Goal: Task Accomplishment & Management: Complete application form

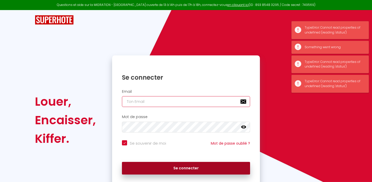
type input "[EMAIL_ADDRESS][DOMAIN_NAME]"
click at [151, 170] on button "Se connecter" at bounding box center [186, 168] width 128 height 13
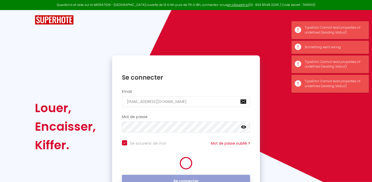
checkbox input "true"
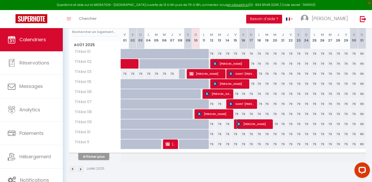
click at [239, 124] on img at bounding box center [239, 124] width 4 height 4
select select "OK"
select select "KO"
select select "0"
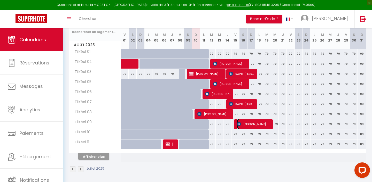
select select "1"
select select
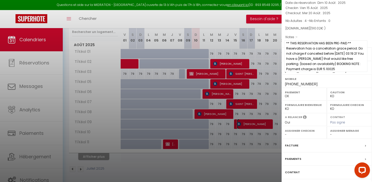
scroll to position [58, 0]
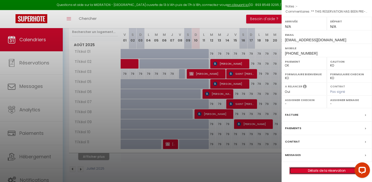
click at [318, 171] on link "Détails de la réservation" at bounding box center [326, 171] width 74 height 7
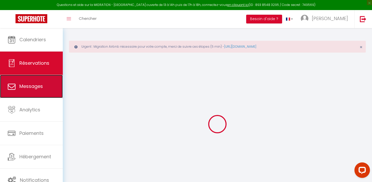
click at [41, 88] on span "Messages" at bounding box center [30, 86] width 23 height 6
select select "message"
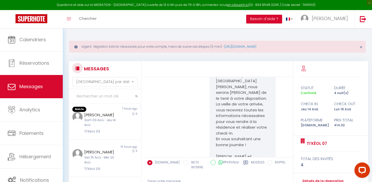
scroll to position [123, 0]
click at [111, 148] on div "[PERSON_NAME]" at bounding box center [101, 151] width 35 height 6
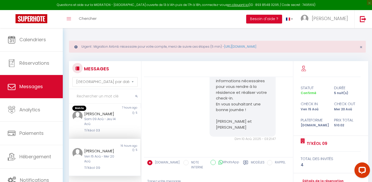
scroll to position [62, 0]
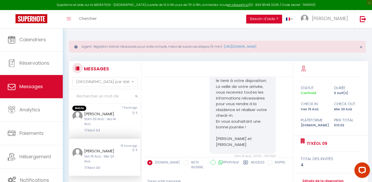
click at [111, 148] on div "[PERSON_NAME]" at bounding box center [101, 151] width 35 height 6
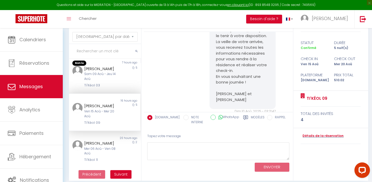
scroll to position [50, 0]
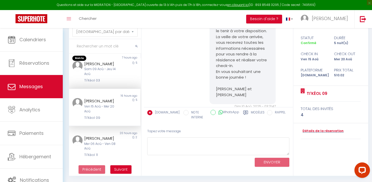
click at [251, 113] on label "Modèles" at bounding box center [258, 115] width 14 height 11
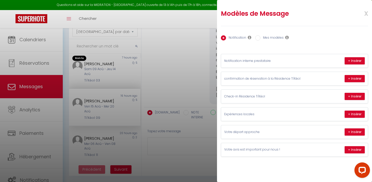
click at [177, 80] on div at bounding box center [186, 91] width 372 height 182
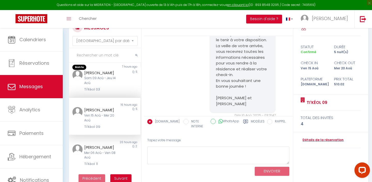
scroll to position [37, 0]
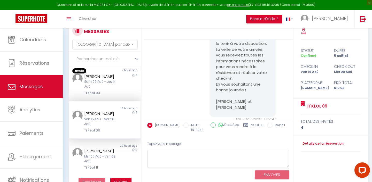
click at [251, 125] on div "Modèles" at bounding box center [253, 129] width 21 height 12
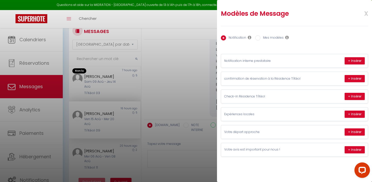
drag, startPoint x: 272, startPoint y: 77, endPoint x: 319, endPoint y: 35, distance: 62.5
click at [319, 35] on div "Notification Mes modèles Nom Message Afficher les shortcodes Annuler Enregistre…" at bounding box center [294, 91] width 147 height 131
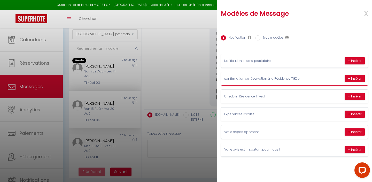
scroll to position [48, 0]
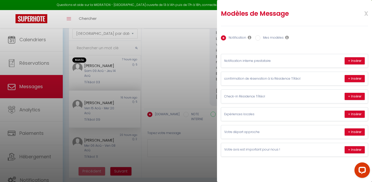
click at [258, 41] on div "Notification Mes modèles" at bounding box center [294, 38] width 147 height 11
click at [258, 38] on input "Mes modèles" at bounding box center [257, 37] width 5 height 5
radio input "true"
radio input "false"
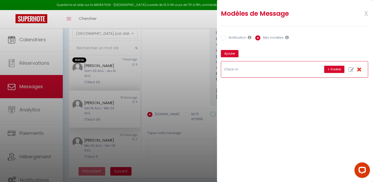
click at [253, 67] on p "Check-in" at bounding box center [262, 69] width 77 height 5
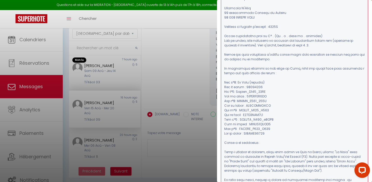
scroll to position [0, 0]
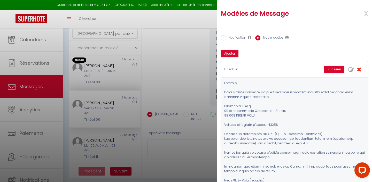
click at [367, 14] on span "x" at bounding box center [360, 13] width 16 height 12
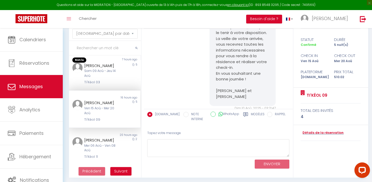
scroll to position [50, 0]
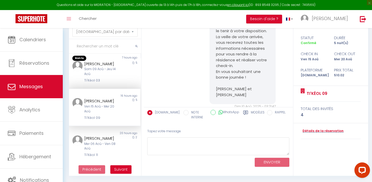
click at [183, 114] on input "NOTE INTERNE" at bounding box center [185, 112] width 5 height 5
radio input "true"
click at [152, 112] on input "[DOMAIN_NAME]" at bounding box center [149, 112] width 5 height 5
radio input "true"
radio input "false"
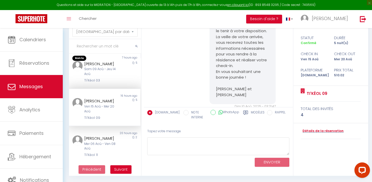
scroll to position [0, 0]
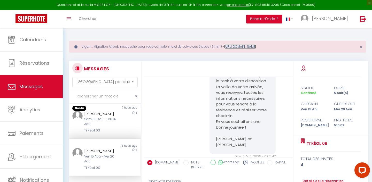
click at [243, 46] on link "[URL][DOMAIN_NAME]" at bounding box center [240, 46] width 32 height 4
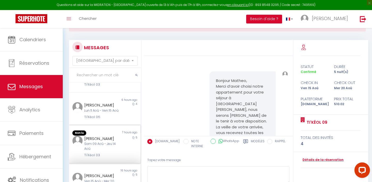
scroll to position [57, 0]
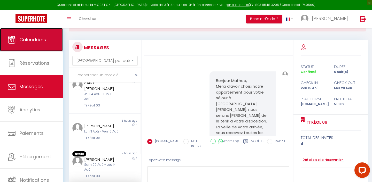
click at [43, 44] on link "Calendriers" at bounding box center [31, 39] width 63 height 23
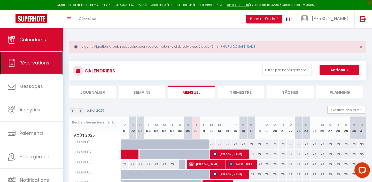
click at [36, 65] on span "Réservations" at bounding box center [34, 63] width 30 height 6
select select "not_cancelled"
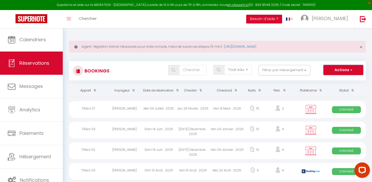
click at [341, 66] on button "Actions" at bounding box center [343, 70] width 40 height 10
click at [336, 81] on link "Nouvelle Réservation" at bounding box center [335, 81] width 55 height 7
select select
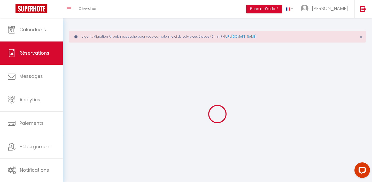
select select
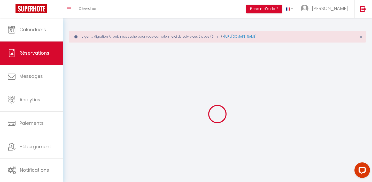
select select
checkbox input "false"
select select
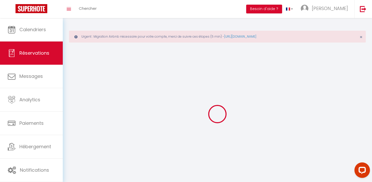
select select
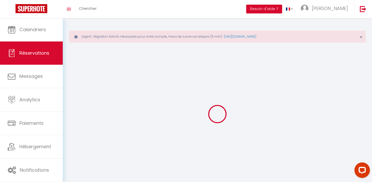
select select
checkbox input "false"
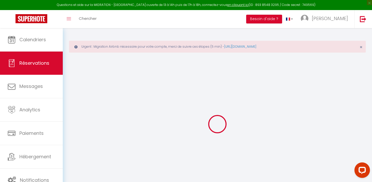
select select
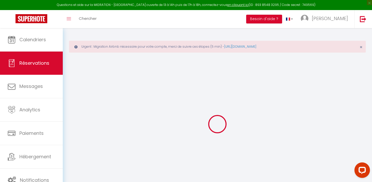
select select
checkbox input "false"
select select
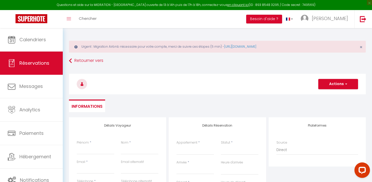
select select
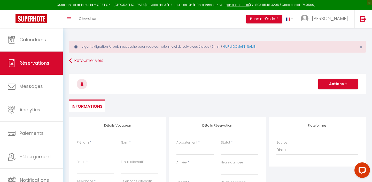
checkbox input "false"
select select
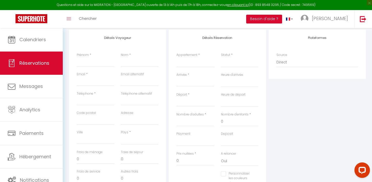
scroll to position [100, 0]
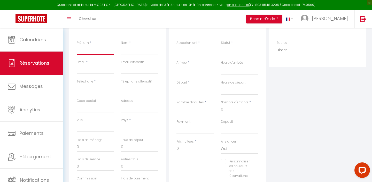
click at [81, 51] on input "Prénom" at bounding box center [95, 49] width 37 height 9
type input "A"
select select
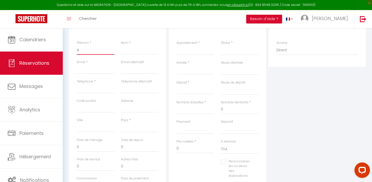
select select
checkbox input "false"
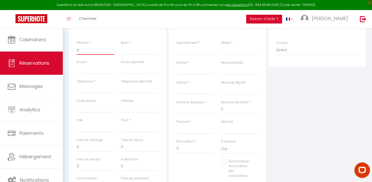
type input "Am"
select select
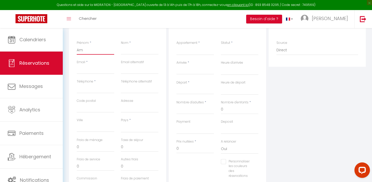
select select
checkbox input "false"
type input "Amél"
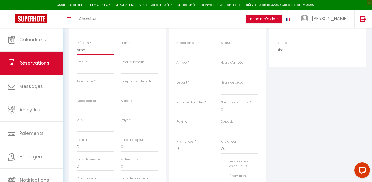
select select
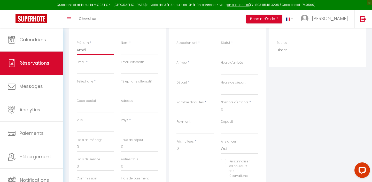
select select
checkbox input "false"
select select
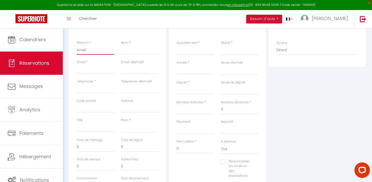
select select
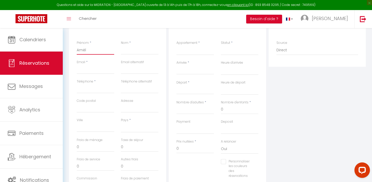
checkbox input "false"
type input "Améli"
select select
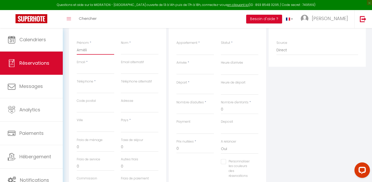
select select
checkbox input "false"
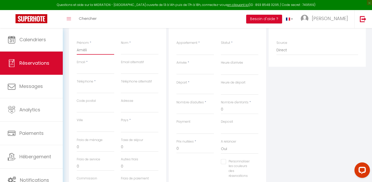
type input "[PERSON_NAME]"
select select
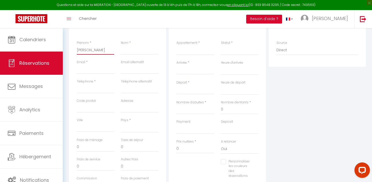
select select
checkbox input "false"
type input "[PERSON_NAME]"
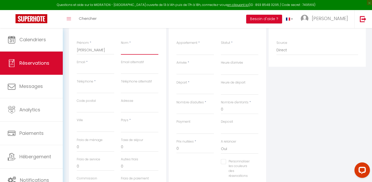
click at [129, 53] on input "Nom" at bounding box center [139, 49] width 37 height 9
type input "B"
select select
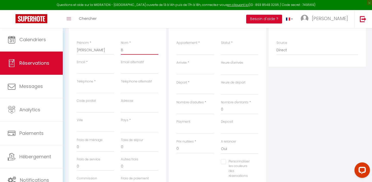
select select
checkbox input "false"
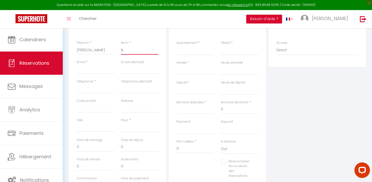
type input "BU"
select select
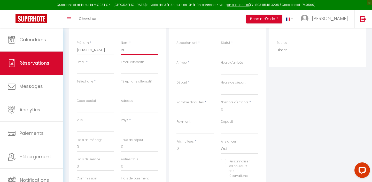
select select
checkbox input "false"
type input "BUK"
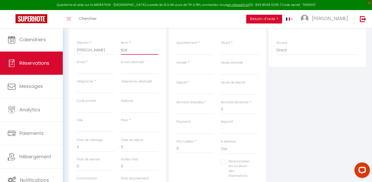
select select
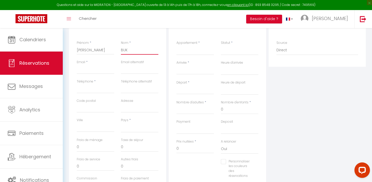
select select
checkbox input "false"
type input "BUKD"
select select
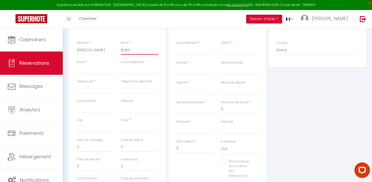
select select
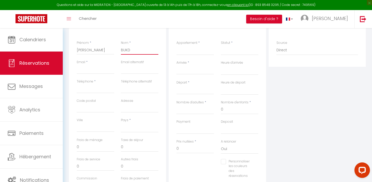
select select
checkbox input "false"
type input "BUKDE"
select select
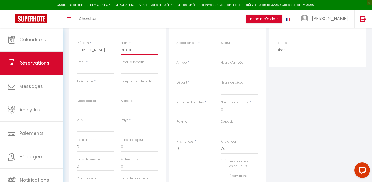
select select
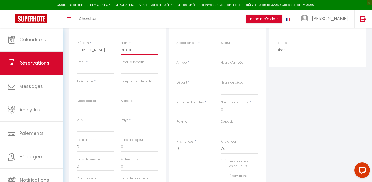
checkbox input "false"
type input "BUKDER"
select select
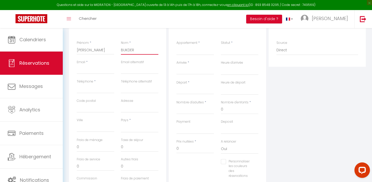
select select
checkbox input "false"
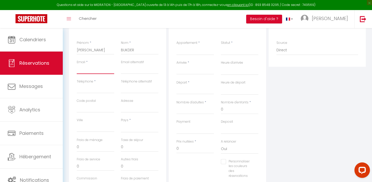
click at [95, 67] on input "Email client" at bounding box center [95, 69] width 37 height 9
click at [127, 50] on input "BUKDER" at bounding box center [139, 49] width 37 height 9
type input "BUDER"
select select
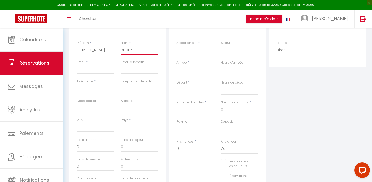
select select
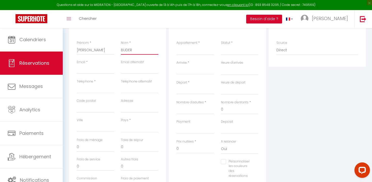
checkbox input "false"
type input "BULDER"
select select
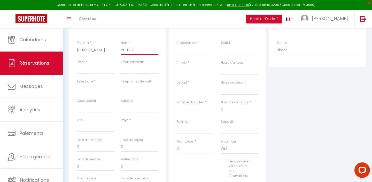
select select
checkbox input "false"
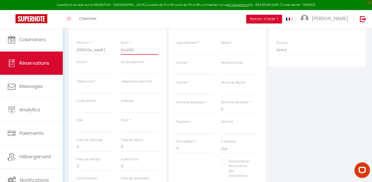
type input "BULDER"
click at [99, 74] on div "Email *" at bounding box center [95, 69] width 44 height 19
click at [95, 70] on input "Email client" at bounding box center [95, 69] width 37 height 9
type input "p"
select select
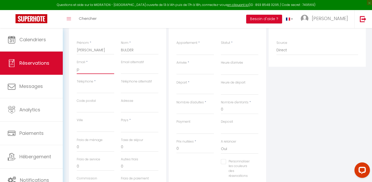
select select
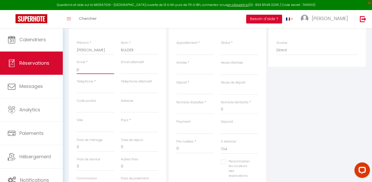
select select
checkbox input "false"
type input "po"
select select
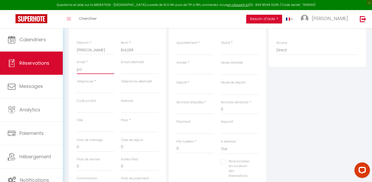
select select
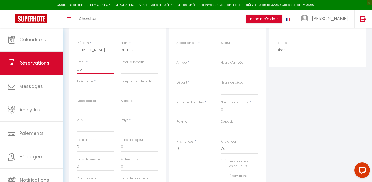
checkbox input "false"
type input "pol"
select select
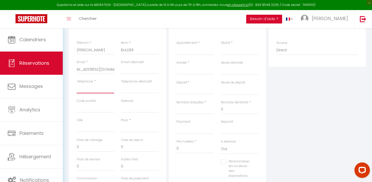
click at [88, 88] on input "Téléphone" at bounding box center [95, 88] width 37 height 9
click at [94, 88] on input "+5966966035909" at bounding box center [95, 88] width 37 height 9
click at [140, 124] on select "[GEOGRAPHIC_DATA] [GEOGRAPHIC_DATA] [GEOGRAPHIC_DATA] [GEOGRAPHIC_DATA] [GEOGRA…" at bounding box center [139, 128] width 37 height 10
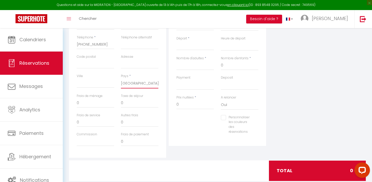
scroll to position [145, 0]
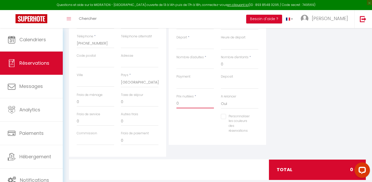
click at [194, 105] on input "0" at bounding box center [194, 103] width 37 height 9
click at [184, 105] on input "03" at bounding box center [194, 103] width 37 height 9
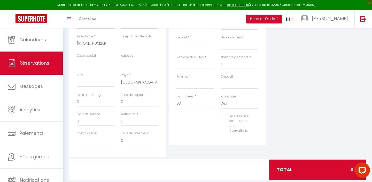
click at [184, 105] on input "03" at bounding box center [194, 103] width 37 height 9
click at [201, 86] on select "OK KO" at bounding box center [194, 84] width 37 height 10
click at [198, 64] on input "Nombre d'adultes" at bounding box center [194, 64] width 37 height 9
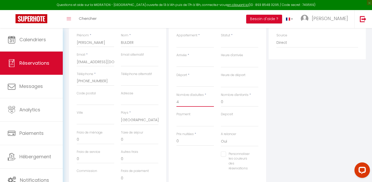
scroll to position [105, 0]
click at [187, 84] on input "Départ" at bounding box center [194, 85] width 37 height 7
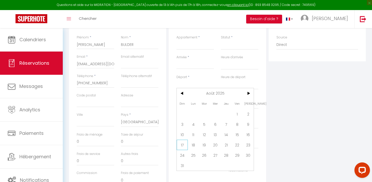
click at [184, 145] on span "17" at bounding box center [182, 145] width 11 height 10
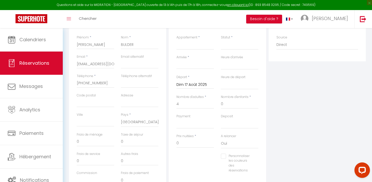
click at [195, 60] on div "< Août 2025 > Dim Lun Mar Mer Jeu Ven Sam 1 2 3 4 5 6 7 8 9 10 11 12 13 14 15 1…" at bounding box center [194, 64] width 37 height 9
click at [194, 62] on input "Arrivée" at bounding box center [194, 65] width 37 height 7
click at [225, 112] on span "14" at bounding box center [226, 115] width 11 height 10
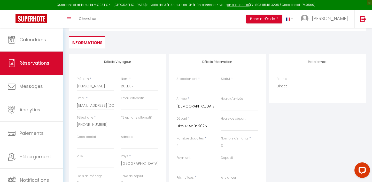
scroll to position [61, 0]
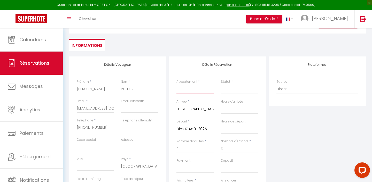
click at [194, 92] on select "Ti'Kéol 01 Ti'Kéol 02 Ti'Kéol 03 Ti'Kéol 05 Ti'Kéol 06 Ti'Kéol 07 Ti'Kéol 08 Ti…" at bounding box center [194, 89] width 37 height 10
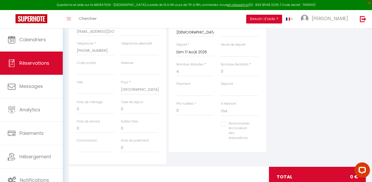
scroll to position [130, 0]
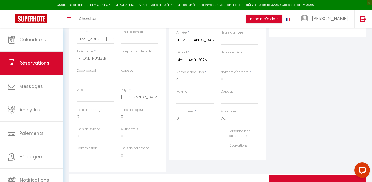
click at [197, 119] on input "0" at bounding box center [194, 118] width 37 height 9
click at [197, 142] on div "Personnaliser les couleurs des réservations #D7092E" at bounding box center [217, 141] width 89 height 25
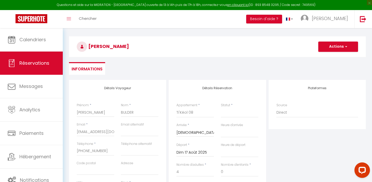
scroll to position [156, 0]
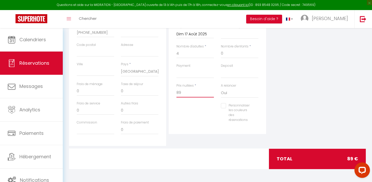
click at [189, 93] on input "89" at bounding box center [194, 92] width 37 height 9
click at [182, 93] on input "297" at bounding box center [194, 92] width 37 height 9
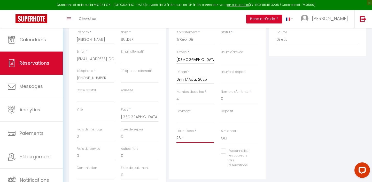
scroll to position [23, 0]
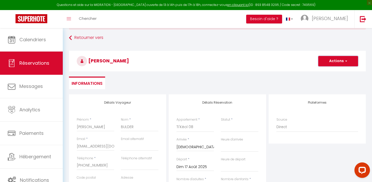
click at [347, 61] on button "Actions" at bounding box center [338, 61] width 40 height 10
click at [327, 76] on link "Enregistrer" at bounding box center [332, 72] width 41 height 7
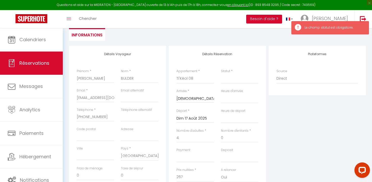
scroll to position [71, 0]
click at [240, 77] on select "Confirmé Non Confirmé [PERSON_NAME] par le voyageur No Show Request" at bounding box center [239, 79] width 37 height 10
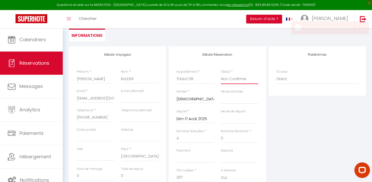
click at [236, 80] on select "Confirmé Non Confirmé [PERSON_NAME] par le voyageur No Show Request" at bounding box center [239, 79] width 37 height 10
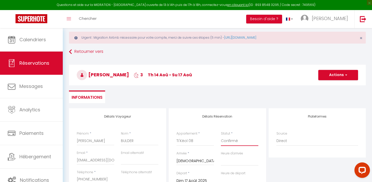
scroll to position [2, 0]
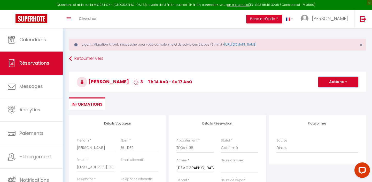
click at [339, 77] on button "Actions" at bounding box center [338, 82] width 40 height 10
click at [334, 92] on link "Enregistrer" at bounding box center [332, 93] width 41 height 7
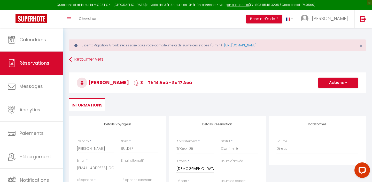
scroll to position [0, 0]
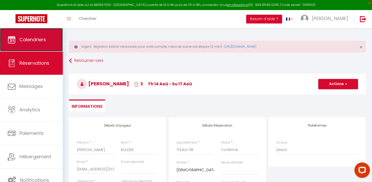
click at [44, 45] on link "Calendriers" at bounding box center [31, 39] width 63 height 23
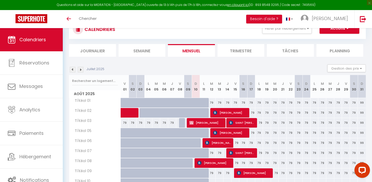
scroll to position [70, 0]
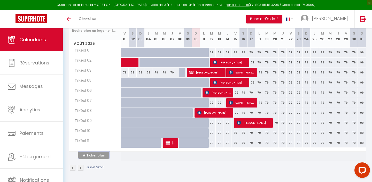
click at [101, 155] on button "Afficher plus" at bounding box center [93, 155] width 31 height 7
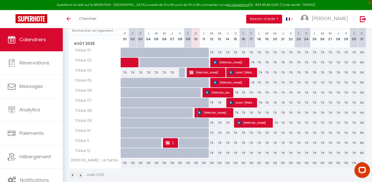
click at [224, 112] on span "[PERSON_NAME]" at bounding box center [214, 113] width 35 height 10
select select "OK"
select select "KO"
select select "0"
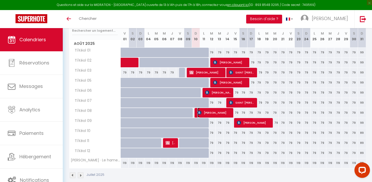
select select "1"
select select
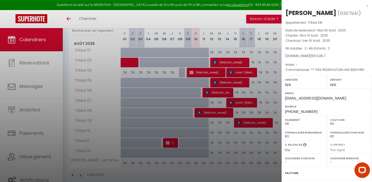
click at [246, 122] on div at bounding box center [186, 91] width 372 height 182
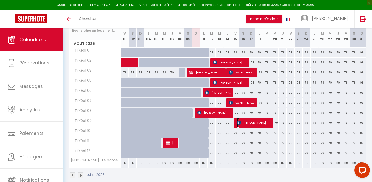
click at [246, 122] on span "[PERSON_NAME]" at bounding box center [254, 123] width 35 height 10
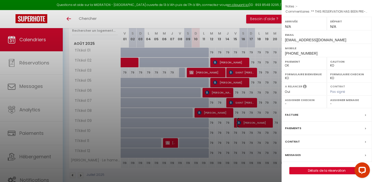
scroll to position [77, 0]
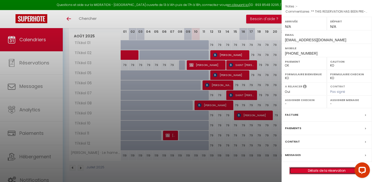
click at [313, 171] on link "Détails de la réservation" at bounding box center [326, 171] width 74 height 7
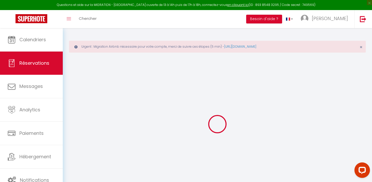
type input "Matheo"
type input "DELIN"
type input "[EMAIL_ADDRESS][DOMAIN_NAME]"
type input "[PHONE_NUMBER]"
type input "."
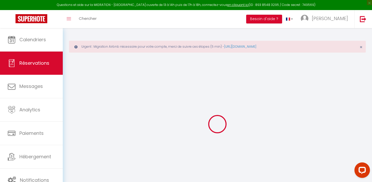
select select "MQ"
type input "72.75"
type input "5.1"
select select "42402"
select select "1"
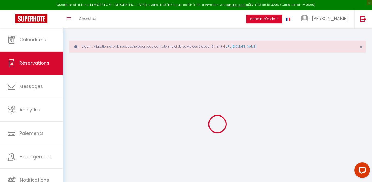
select select
type input "4"
select select "12"
select select
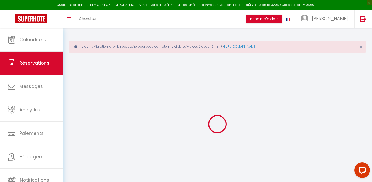
type input "455"
checkbox input "false"
type input "0"
select select "2"
type input "0"
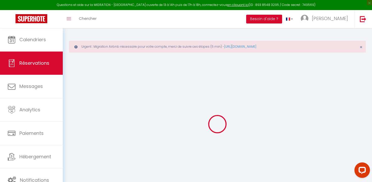
type input "0"
select select
select select "14"
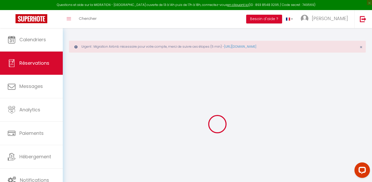
checkbox input "false"
select select
checkbox input "false"
select select
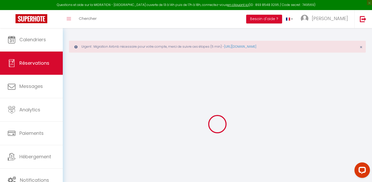
select select
checkbox input "false"
type textarea "** THIS RESERVATION HAS BEEN PRE-PAID ** Reservation has a cancellation grace p…"
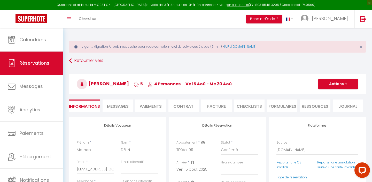
type input "30"
type input "25.02"
select select
checkbox input "false"
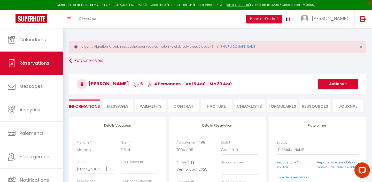
select select
click at [32, 65] on span "Réservations" at bounding box center [34, 63] width 30 height 6
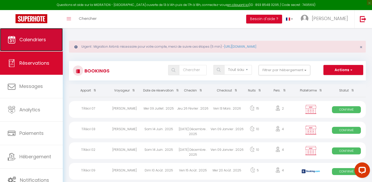
click at [33, 41] on span "Calendriers" at bounding box center [32, 39] width 27 height 6
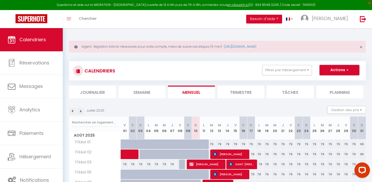
click at [343, 66] on button "Actions" at bounding box center [339, 70] width 40 height 10
click at [334, 81] on link "Nouvelle réservation" at bounding box center [333, 82] width 45 height 8
select select
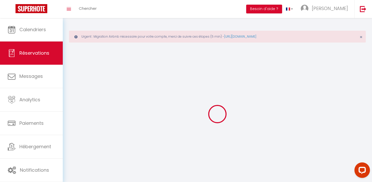
select select
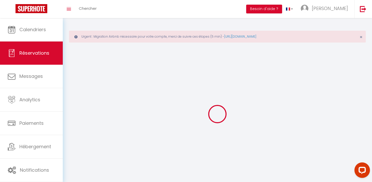
select select
checkbox input "false"
select select
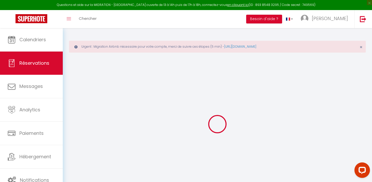
select select
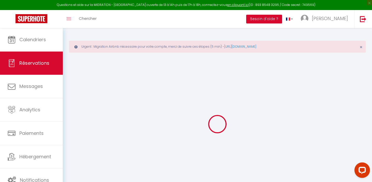
select select
checkbox input "false"
select select
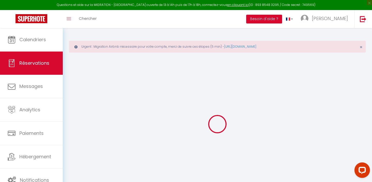
select select
checkbox input "false"
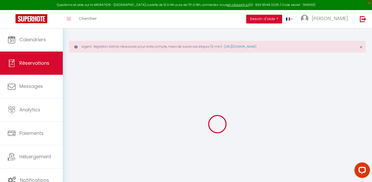
select select
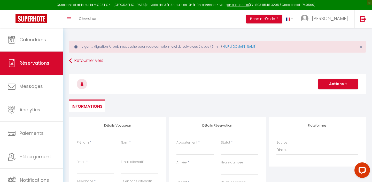
select select
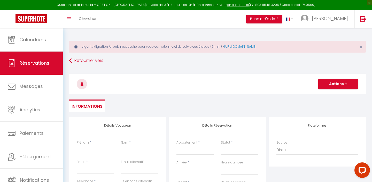
select select
checkbox input "false"
select select
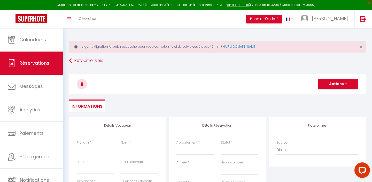
select select
checkbox input "false"
select select
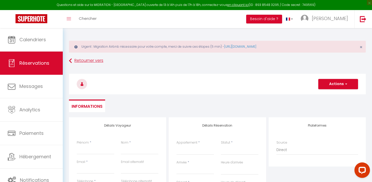
select select
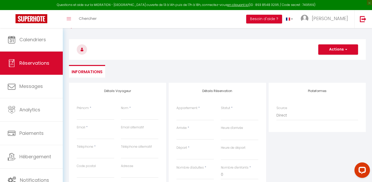
scroll to position [42, 0]
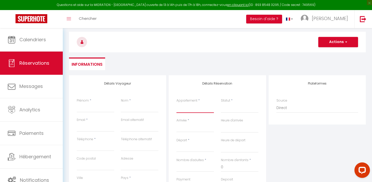
click at [186, 110] on select "Ti'Kéol 01 Ti'Kéol 02 Ti'Kéol 03 Ti'Kéol 05 Ti'Kéol 06 Ti'Kéol 07 Ti'Kéol 08 Ti…" at bounding box center [194, 108] width 37 height 10
select select "42407"
select select
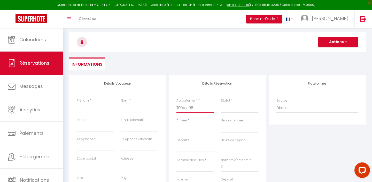
select select
checkbox input "false"
click at [192, 127] on input "Arrivée" at bounding box center [194, 128] width 37 height 7
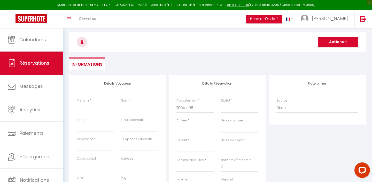
select select
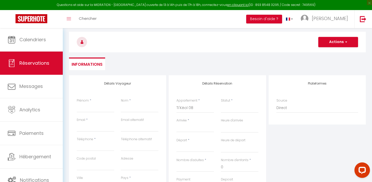
select select
checkbox input "false"
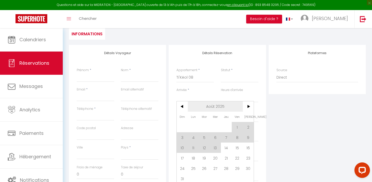
scroll to position [73, 0]
click at [225, 147] on span "14" at bounding box center [226, 147] width 11 height 10
select select
type input "[DEMOGRAPHIC_DATA] 14 Août 2025"
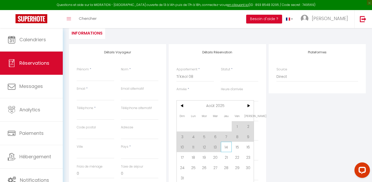
select select
type input "Ven 15 Août 2025"
select select
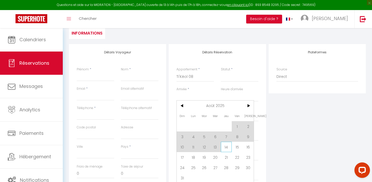
checkbox input "false"
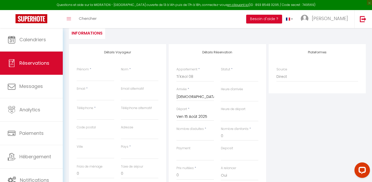
click at [199, 115] on input "Ven 15 Août 2025" at bounding box center [194, 117] width 37 height 7
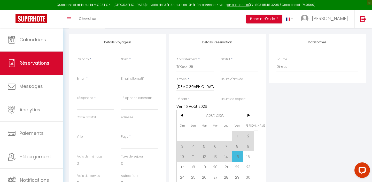
scroll to position [84, 0]
click at [185, 163] on span "17" at bounding box center [182, 166] width 11 height 10
select select
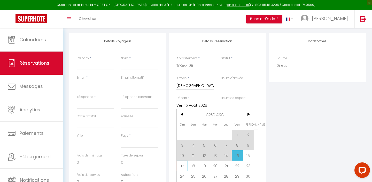
type input "Dim 17 Août 2025"
select select
checkbox input "false"
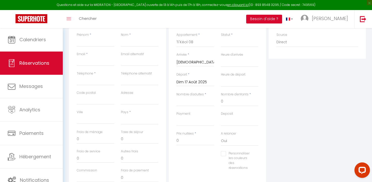
scroll to position [112, 0]
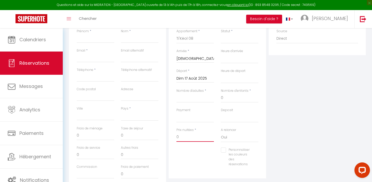
click at [188, 136] on input "0" at bounding box center [194, 137] width 37 height 9
type input "2"
select select
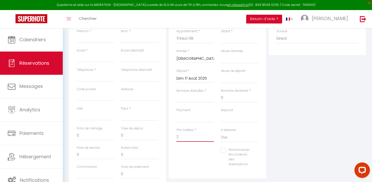
select select
checkbox input "false"
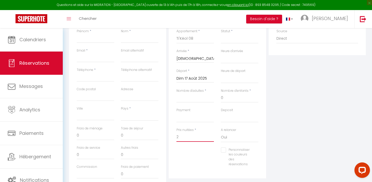
type input "26"
select select
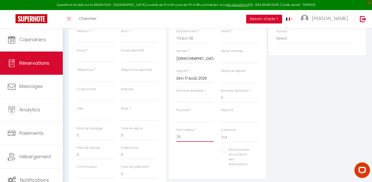
select select
checkbox input "false"
type input "267"
select select
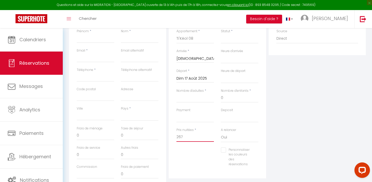
select select
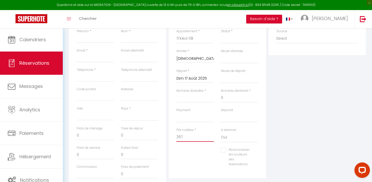
checkbox input "false"
type input "267"
click at [198, 97] on input "Nombre d'adultes" at bounding box center [194, 97] width 37 height 9
click at [193, 100] on input "Nombre d'adultes" at bounding box center [194, 97] width 37 height 9
type input "'"
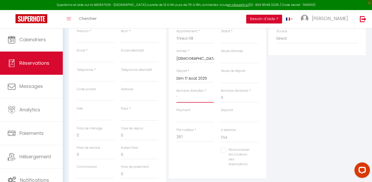
select select
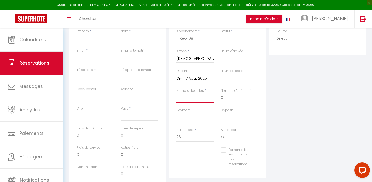
select select
type input "0"
checkbox input "false"
select select
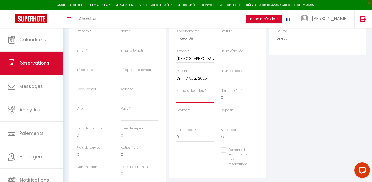
select select
checkbox input "false"
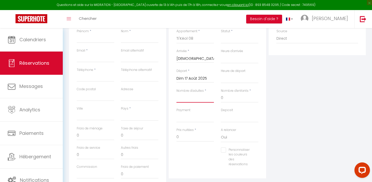
type input "4"
select select
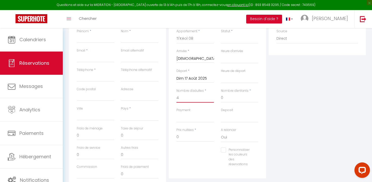
select select
checkbox input "false"
select select
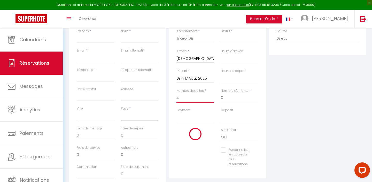
select select
checkbox input "false"
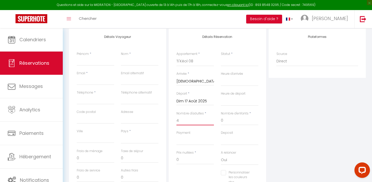
scroll to position [74, 0]
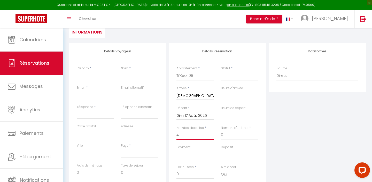
type input "4"
click at [238, 77] on select "Confirmé Non Confirmé [PERSON_NAME] par le voyageur No Show Request" at bounding box center [239, 76] width 37 height 10
select select "2"
select select
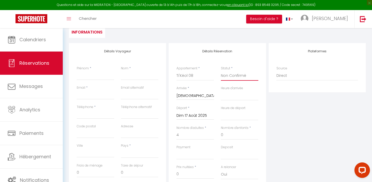
select select
checkbox input "false"
click at [231, 74] on select "Confirmé Non Confirmé [PERSON_NAME] par le voyageur No Show Request" at bounding box center [239, 76] width 37 height 10
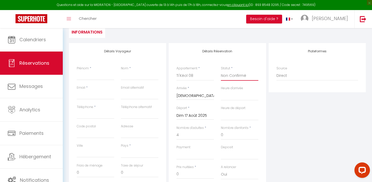
click at [233, 78] on select "Confirmé Non Confirmé [PERSON_NAME] par le voyageur No Show Request" at bounding box center [239, 76] width 37 height 10
click at [233, 77] on select "Confirmé Non Confirmé [PERSON_NAME] par le voyageur No Show Request" at bounding box center [239, 76] width 37 height 10
select select "1"
select select
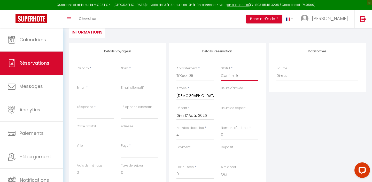
select select
checkbox input "false"
click at [132, 76] on input "Nom" at bounding box center [139, 75] width 37 height 9
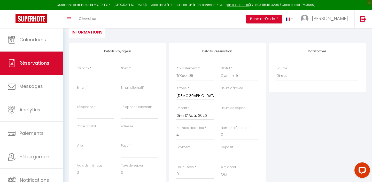
type input "B"
select select
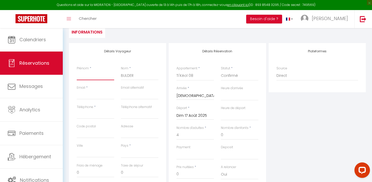
click at [100, 79] on input "Prénom" at bounding box center [95, 75] width 37 height 9
click at [101, 72] on input "[PERSON_NAME]" at bounding box center [95, 75] width 37 height 9
click at [81, 93] on input "Email client" at bounding box center [95, 94] width 37 height 9
click at [132, 96] on input "email" at bounding box center [139, 94] width 37 height 9
click at [84, 113] on input "Téléphone" at bounding box center [95, 114] width 37 height 9
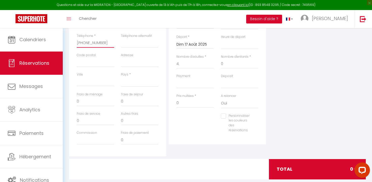
scroll to position [146, 0]
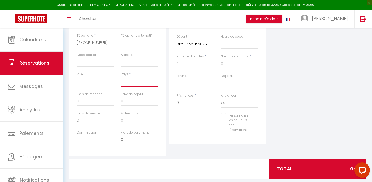
click at [127, 83] on select "[GEOGRAPHIC_DATA] [GEOGRAPHIC_DATA] [GEOGRAPHIC_DATA] [GEOGRAPHIC_DATA] [GEOGRA…" at bounding box center [139, 82] width 37 height 10
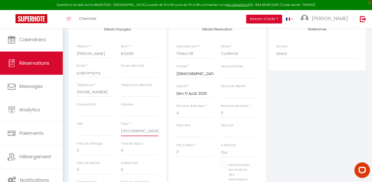
scroll to position [96, 0]
click at [225, 112] on input "0" at bounding box center [239, 113] width 37 height 9
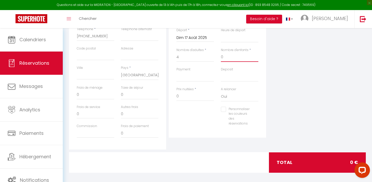
scroll to position [156, 0]
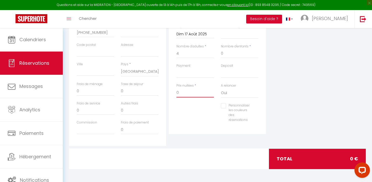
click at [186, 88] on input "0" at bounding box center [194, 92] width 37 height 9
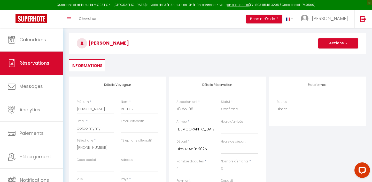
scroll to position [23, 0]
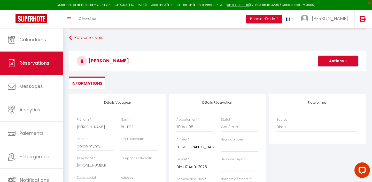
click at [324, 64] on button "Actions" at bounding box center [338, 61] width 40 height 10
click at [323, 70] on link "Enregistrer" at bounding box center [332, 72] width 41 height 7
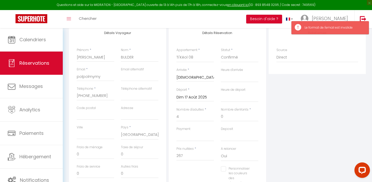
scroll to position [94, 0]
click at [104, 78] on input "polpolmymy" at bounding box center [95, 75] width 37 height 9
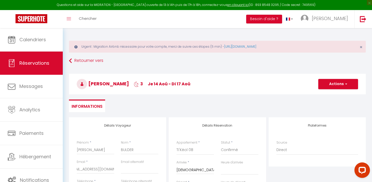
scroll to position [0, 0]
click at [336, 91] on h3 "[PERSON_NAME] 3 je 14 Aoû - di 17 Aoû" at bounding box center [217, 84] width 297 height 21
click at [336, 85] on button "Actions" at bounding box center [338, 84] width 40 height 10
click at [334, 94] on link "Enregistrer" at bounding box center [332, 95] width 41 height 7
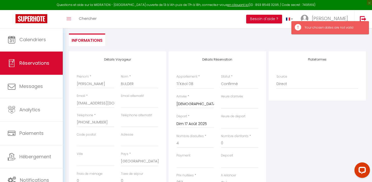
scroll to position [72, 0]
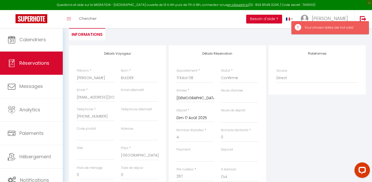
click at [200, 99] on input "[DEMOGRAPHIC_DATA] 14 Août 2025" at bounding box center [194, 98] width 37 height 7
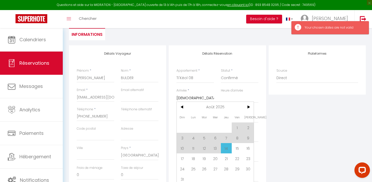
click at [234, 146] on span "15" at bounding box center [237, 148] width 11 height 10
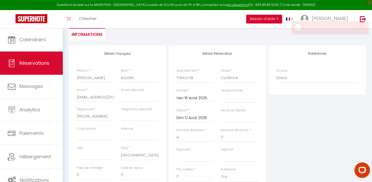
click at [198, 118] on input "Dim 17 Août 2025" at bounding box center [194, 118] width 37 height 7
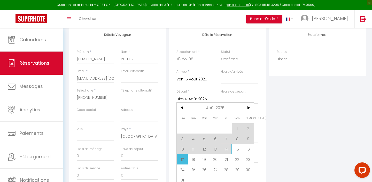
scroll to position [91, 0]
click at [195, 157] on span "18" at bounding box center [193, 159] width 11 height 10
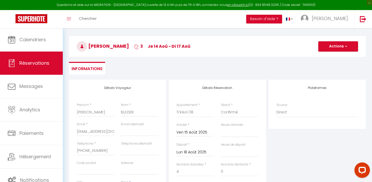
scroll to position [8, 0]
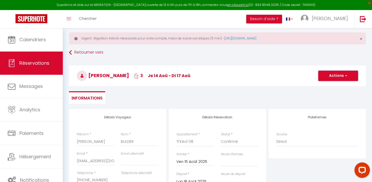
click at [334, 75] on button "Actions" at bounding box center [338, 76] width 40 height 10
click at [332, 85] on link "Enregistrer" at bounding box center [332, 87] width 41 height 7
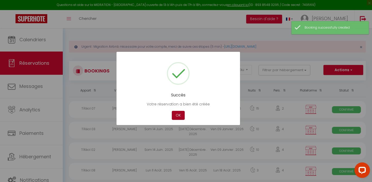
click at [178, 114] on button "OK" at bounding box center [178, 115] width 13 height 9
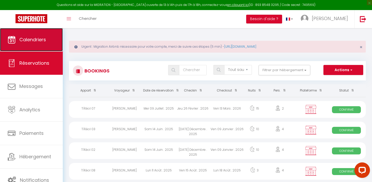
click at [37, 41] on span "Calendriers" at bounding box center [32, 39] width 27 height 6
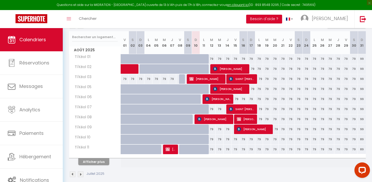
scroll to position [87, 0]
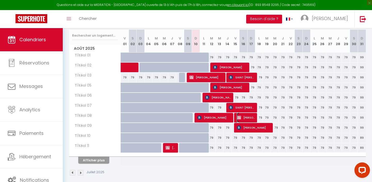
click at [248, 117] on span "[PERSON_NAME]" at bounding box center [246, 118] width 19 height 10
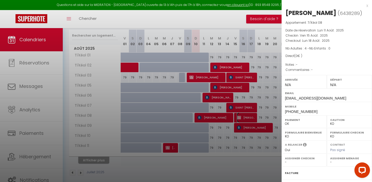
scroll to position [58, 0]
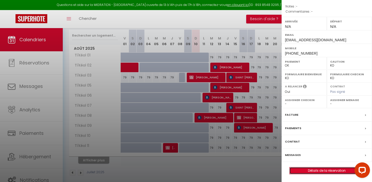
click at [309, 171] on link "Détails de la réservation" at bounding box center [326, 171] width 74 height 7
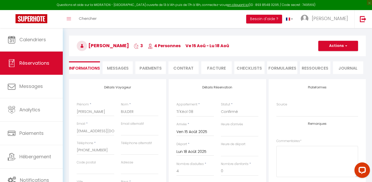
scroll to position [43, 0]
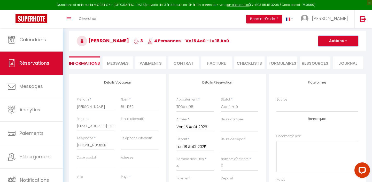
click at [324, 42] on button "Actions" at bounding box center [338, 41] width 40 height 10
click at [89, 109] on input "[PERSON_NAME]" at bounding box center [95, 106] width 37 height 9
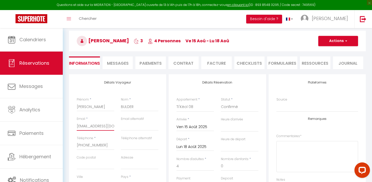
click at [85, 126] on input "[EMAIL_ADDRESS][DOMAIN_NAME]" at bounding box center [95, 126] width 37 height 9
click at [121, 107] on input "BULDER" at bounding box center [139, 106] width 37 height 9
click at [332, 39] on button "Actions" at bounding box center [338, 41] width 40 height 10
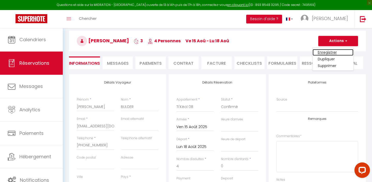
click at [329, 52] on link "Enregistrer" at bounding box center [332, 52] width 41 height 7
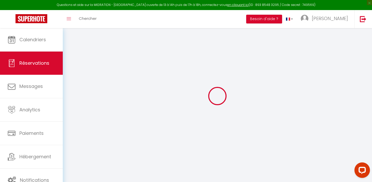
scroll to position [28, 0]
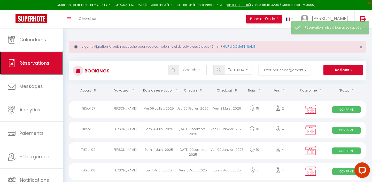
click at [25, 63] on span "Réservations" at bounding box center [34, 63] width 30 height 6
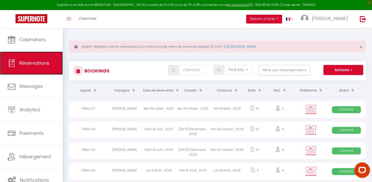
click at [32, 62] on span "Réservations" at bounding box center [34, 63] width 30 height 6
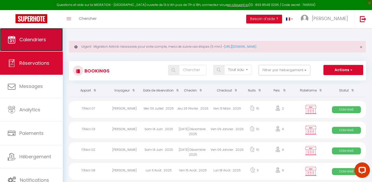
click at [36, 31] on link "Calendriers" at bounding box center [31, 39] width 63 height 23
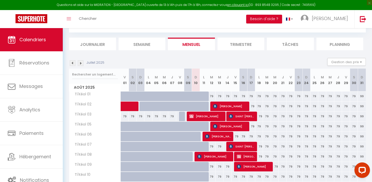
scroll to position [33, 0]
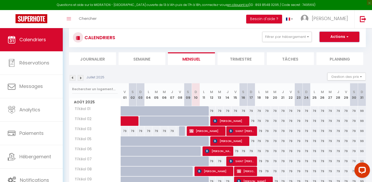
click at [340, 39] on button "Actions" at bounding box center [339, 37] width 40 height 10
click at [219, 40] on div "CALENDRIERS Filtrer par hébergement Résidence Ti'Kéol Ti'Kéol 01 Ti'Kéol 02 Ti'…" at bounding box center [217, 38] width 289 height 12
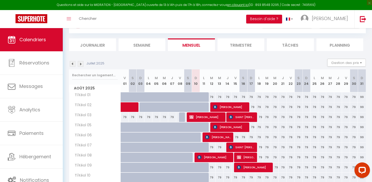
scroll to position [51, 0]
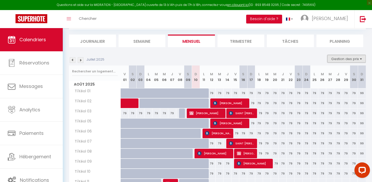
click at [335, 60] on button "Gestion des prix" at bounding box center [346, 59] width 38 height 8
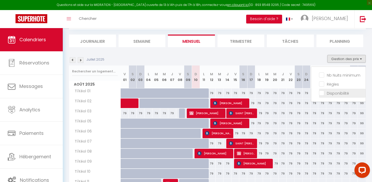
click at [323, 93] on input "Disponibilité" at bounding box center [342, 92] width 46 height 5
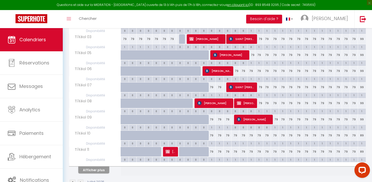
scroll to position [139, 0]
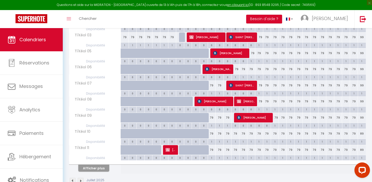
click at [228, 118] on div "79" at bounding box center [227, 118] width 8 height 10
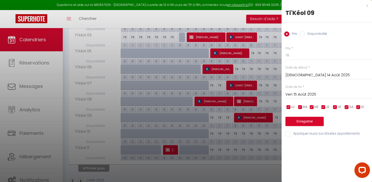
click at [301, 31] on div "Prix Disponibilité" at bounding box center [326, 30] width 90 height 17
click at [302, 34] on input "Disponibilité" at bounding box center [302, 33] width 5 height 5
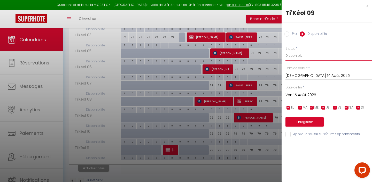
click at [299, 58] on select "Disponible Indisponible" at bounding box center [328, 56] width 86 height 10
click at [302, 121] on button "Enregistrer" at bounding box center [304, 121] width 38 height 9
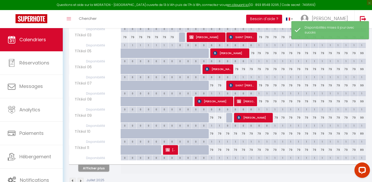
click at [260, 108] on div "1" at bounding box center [259, 109] width 8 height 5
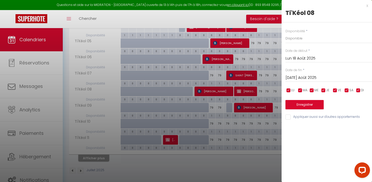
scroll to position [152, 0]
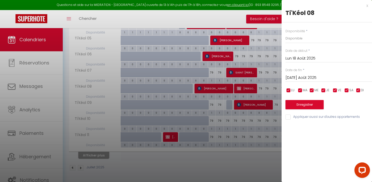
click at [300, 77] on input "[DATE] Août 2025" at bounding box center [328, 78] width 86 height 7
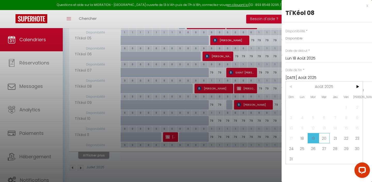
click at [323, 135] on span "20" at bounding box center [324, 138] width 11 height 10
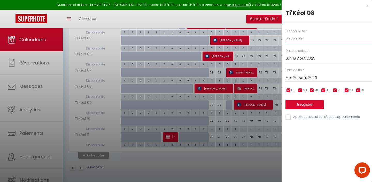
click at [303, 41] on select "Disponible Indisponible" at bounding box center [328, 39] width 86 height 10
click at [309, 106] on button "Enregistrer" at bounding box center [304, 104] width 38 height 9
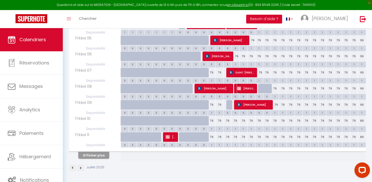
click at [246, 88] on span "[PERSON_NAME]" at bounding box center [246, 89] width 19 height 10
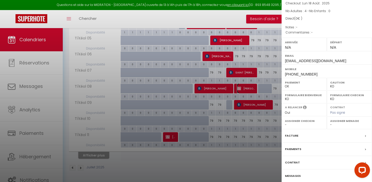
scroll to position [58, 0]
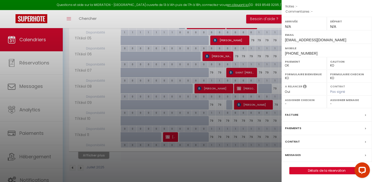
click at [314, 129] on div "Paiements" at bounding box center [326, 128] width 90 height 13
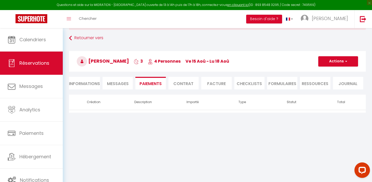
scroll to position [28, 0]
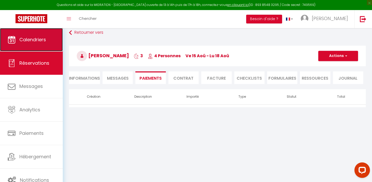
click at [45, 45] on link "Calendriers" at bounding box center [31, 39] width 63 height 23
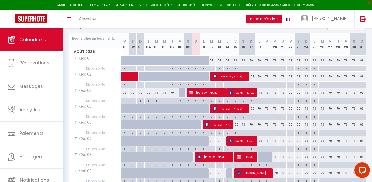
scroll to position [86, 0]
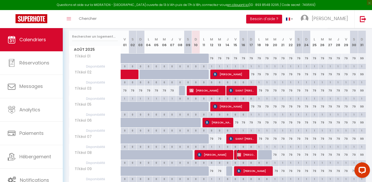
click at [246, 156] on span "[PERSON_NAME]" at bounding box center [246, 155] width 19 height 10
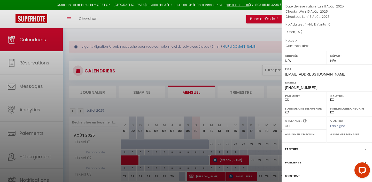
scroll to position [58, 0]
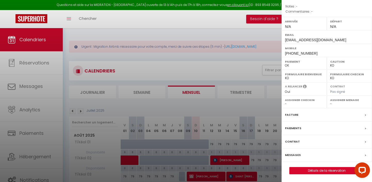
click at [365, 115] on icon at bounding box center [365, 115] width 1 height 3
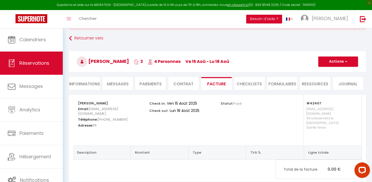
scroll to position [30, 0]
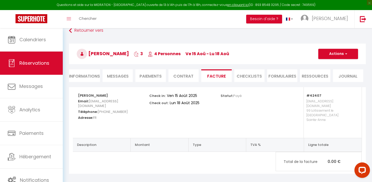
click at [145, 81] on li "Paiements" at bounding box center [150, 75] width 30 height 13
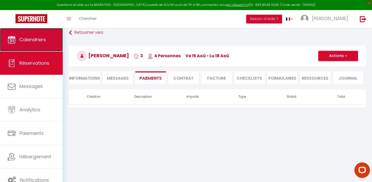
click at [42, 42] on span "Calendriers" at bounding box center [32, 39] width 27 height 6
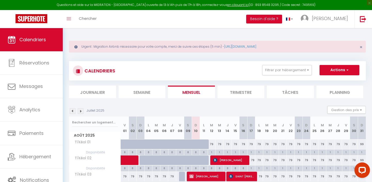
scroll to position [147, 0]
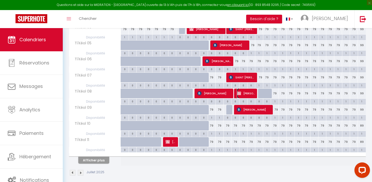
click at [239, 91] on img at bounding box center [239, 93] width 4 height 4
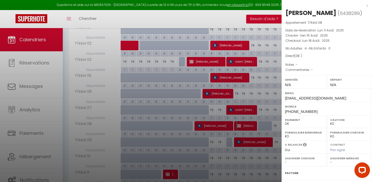
scroll to position [5, 0]
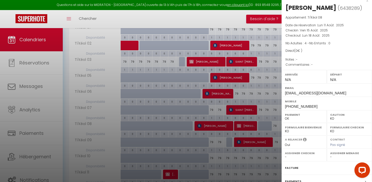
click at [301, 51] on span "( 0 € )" at bounding box center [298, 51] width 8 height 4
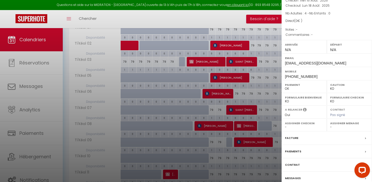
click at [310, 87] on label "Paiement" at bounding box center [304, 84] width 38 height 5
click at [295, 83] on label "Paiement" at bounding box center [304, 84] width 38 height 5
click at [291, 87] on label "Paiement" at bounding box center [304, 84] width 38 height 5
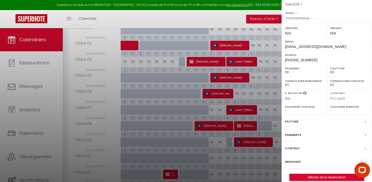
scroll to position [58, 0]
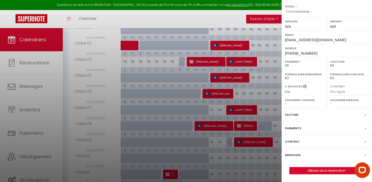
click at [239, 18] on div at bounding box center [186, 91] width 372 height 182
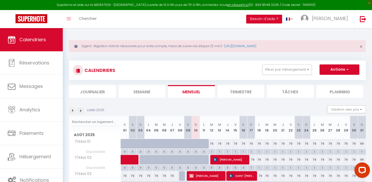
scroll to position [0, 0]
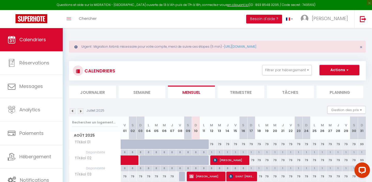
click at [349, 70] on button "Actions" at bounding box center [339, 70] width 40 height 10
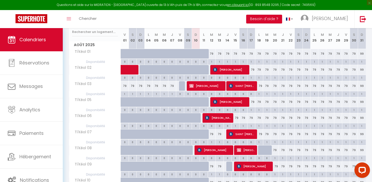
scroll to position [99, 0]
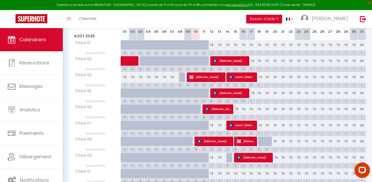
click at [239, 141] on img at bounding box center [239, 141] width 4 height 4
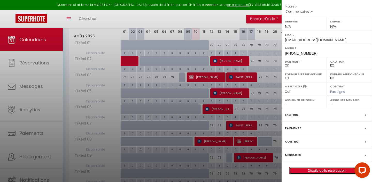
click at [299, 174] on link "Détails de la réservation" at bounding box center [326, 171] width 74 height 7
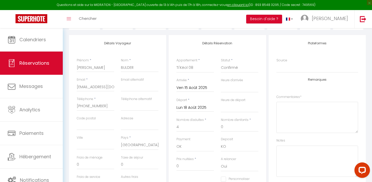
scroll to position [145, 0]
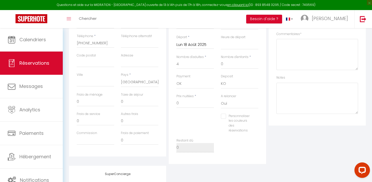
click at [180, 111] on div "Prix nuitées * 0" at bounding box center [195, 104] width 44 height 20
click at [180, 109] on div "Prix nuitées * 0" at bounding box center [195, 104] width 44 height 20
click at [180, 107] on input "0" at bounding box center [194, 103] width 37 height 9
click at [283, 164] on div "Plateformes Source Direct [DOMAIN_NAME] [DOMAIN_NAME] Chalet montagne Expedia G…" at bounding box center [317, 68] width 100 height 192
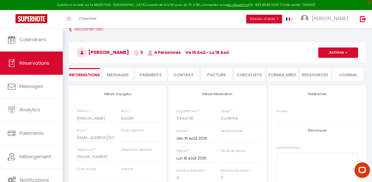
scroll to position [0, 0]
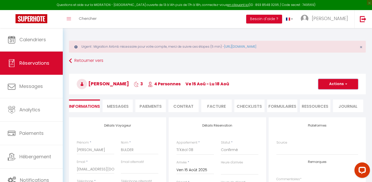
click at [327, 85] on button "Actions" at bounding box center [338, 84] width 40 height 10
click at [326, 96] on link "Enregistrer" at bounding box center [332, 95] width 41 height 7
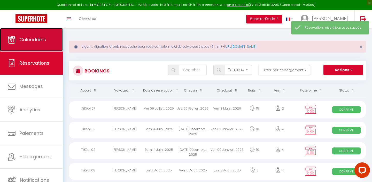
click at [43, 41] on span "Calendriers" at bounding box center [32, 39] width 27 height 6
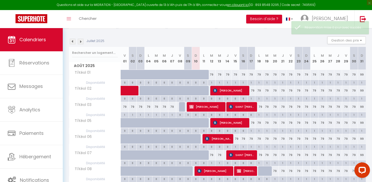
scroll to position [129, 0]
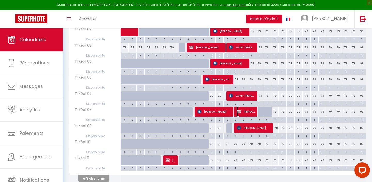
click at [244, 111] on span "[PERSON_NAME]" at bounding box center [246, 112] width 19 height 10
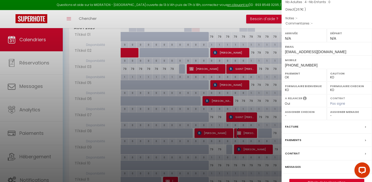
scroll to position [55, 0]
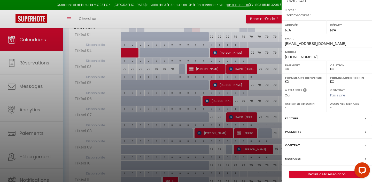
click at [366, 132] on icon at bounding box center [365, 132] width 1 height 3
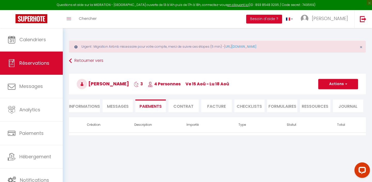
scroll to position [28, 0]
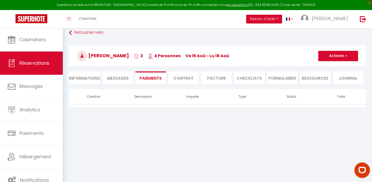
click at [345, 62] on h3 "[PERSON_NAME] 3 4 Personnes ve 15 Aoû - lu 18 [PERSON_NAME]" at bounding box center [217, 56] width 297 height 21
click at [344, 57] on span "button" at bounding box center [345, 56] width 3 height 5
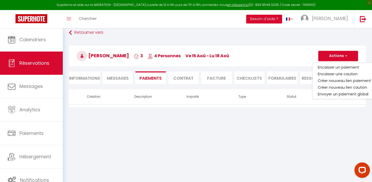
click at [234, 102] on th "Type" at bounding box center [242, 96] width 50 height 15
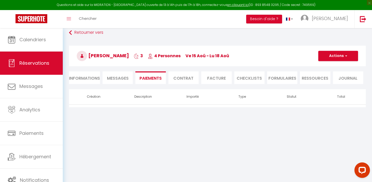
click at [233, 99] on th "Type" at bounding box center [242, 96] width 50 height 15
click at [180, 74] on li "Contrat" at bounding box center [183, 78] width 30 height 13
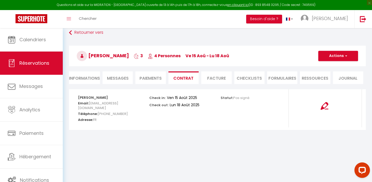
click at [213, 76] on li "Facture" at bounding box center [216, 78] width 30 height 13
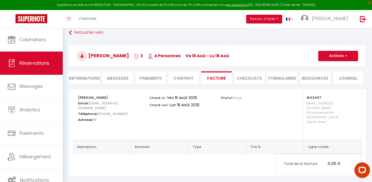
scroll to position [30, 0]
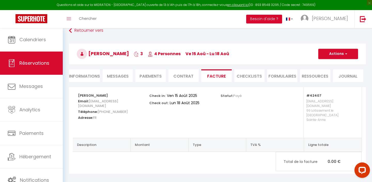
click at [118, 76] on span "Messages" at bounding box center [118, 76] width 22 height 6
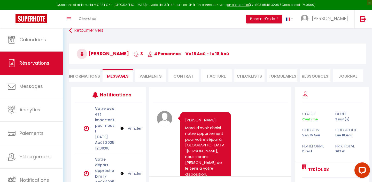
click at [143, 78] on li "Paiements" at bounding box center [150, 75] width 30 height 13
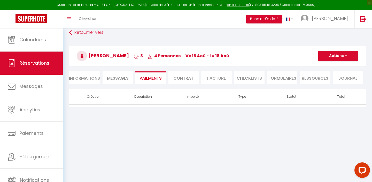
scroll to position [28, 0]
click at [143, 78] on li "Paiements" at bounding box center [150, 78] width 30 height 13
click at [88, 79] on li "Informations" at bounding box center [84, 78] width 31 height 13
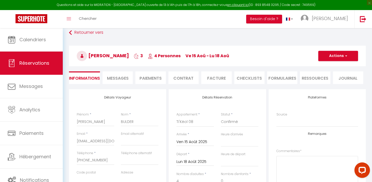
scroll to position [30, 0]
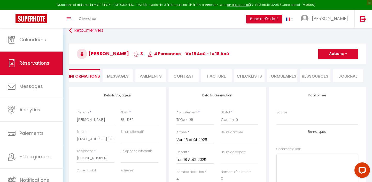
click at [121, 77] on span "Messages" at bounding box center [118, 76] width 22 height 6
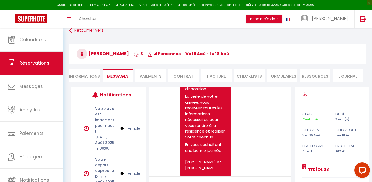
scroll to position [89, 0]
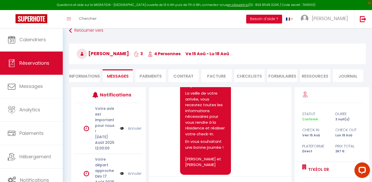
click at [135, 67] on div "[PERSON_NAME] 3 4 Personnes ve 15 Aoû - lu 18 [PERSON_NAME] Actions Enregistrer…" at bounding box center [217, 53] width 303 height 28
click at [146, 77] on li "Paiements" at bounding box center [150, 75] width 30 height 13
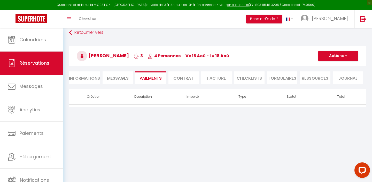
scroll to position [28, 0]
click at [347, 82] on li "Journal" at bounding box center [348, 78] width 30 height 13
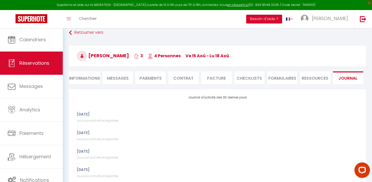
scroll to position [30, 0]
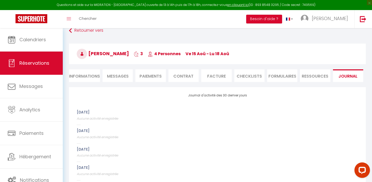
click at [301, 77] on li "Ressources" at bounding box center [315, 75] width 30 height 13
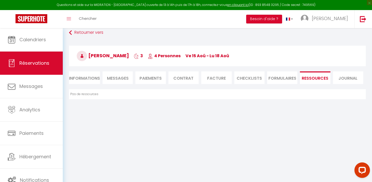
scroll to position [28, 0]
click at [275, 79] on li "FORMULAIRES" at bounding box center [282, 78] width 30 height 13
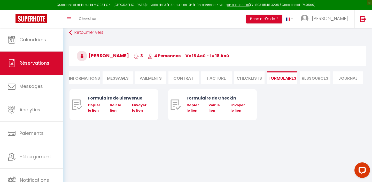
click at [243, 78] on li "CHECKLISTS" at bounding box center [249, 78] width 30 height 13
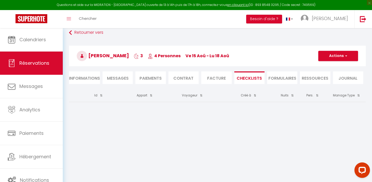
click at [212, 75] on li "Facture" at bounding box center [216, 78] width 30 height 13
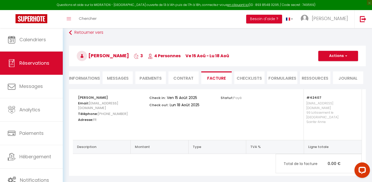
scroll to position [30, 0]
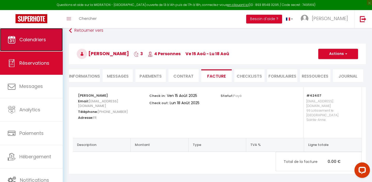
click at [31, 45] on link "Calendriers" at bounding box center [31, 39] width 63 height 23
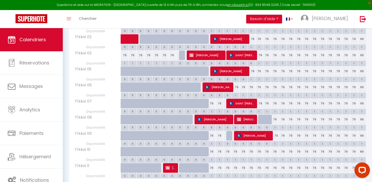
scroll to position [152, 0]
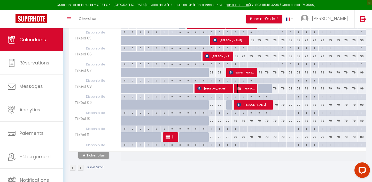
click at [249, 89] on span "[PERSON_NAME]" at bounding box center [246, 89] width 19 height 10
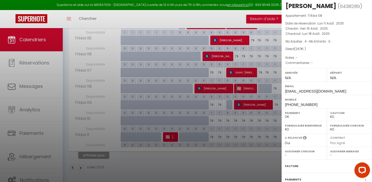
scroll to position [8, 0]
click at [298, 49] on span "267" at bounding box center [298, 48] width 6 height 4
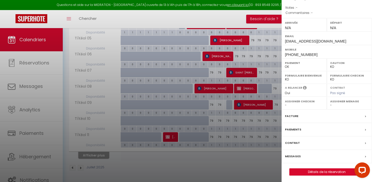
scroll to position [58, 0]
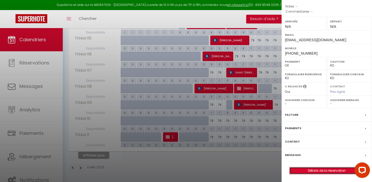
click at [342, 170] on link "Détails de la réservation" at bounding box center [326, 171] width 74 height 7
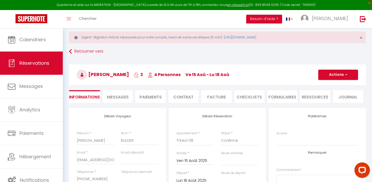
scroll to position [8, 0]
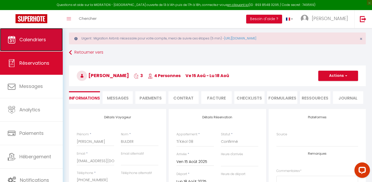
click at [50, 46] on link "Calendriers" at bounding box center [31, 39] width 63 height 23
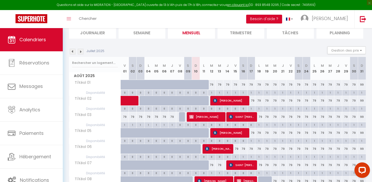
scroll to position [143, 0]
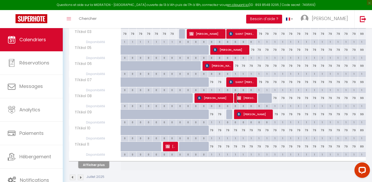
click at [243, 97] on span "[PERSON_NAME]" at bounding box center [246, 98] width 19 height 10
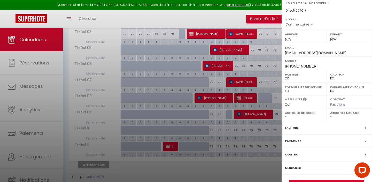
scroll to position [58, 0]
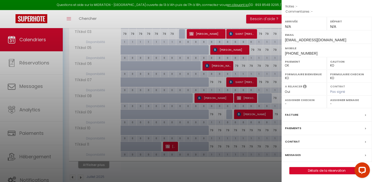
click at [346, 131] on div "Paiements" at bounding box center [326, 128] width 90 height 13
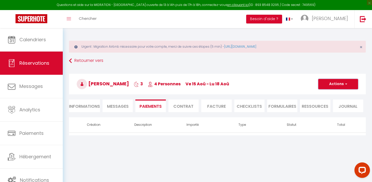
click at [348, 84] on button "Actions" at bounding box center [338, 84] width 40 height 10
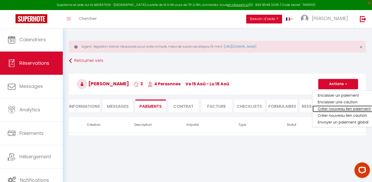
click at [345, 108] on link "Créer nouveau lien paiement" at bounding box center [344, 109] width 64 height 7
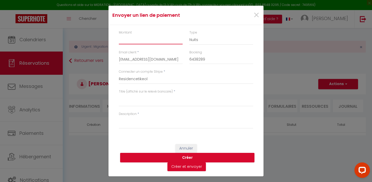
click at [140, 37] on input "Montant" at bounding box center [151, 39] width 64 height 9
click at [179, 100] on textarea "Titre (affiché sur le relevé bancaire)" at bounding box center [186, 100] width 134 height 12
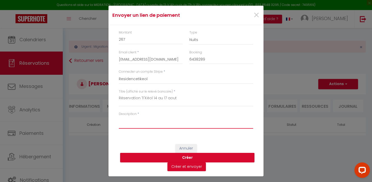
click at [147, 124] on textarea "Description" at bounding box center [186, 122] width 134 height 12
click at [172, 159] on button "Créer" at bounding box center [187, 158] width 134 height 10
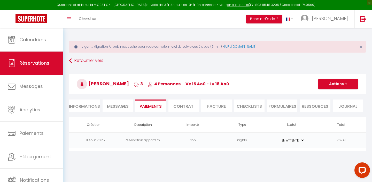
click at [224, 143] on td "nights" at bounding box center [242, 141] width 50 height 16
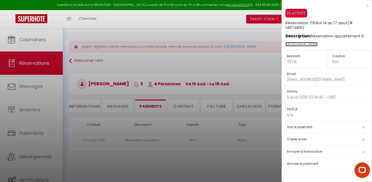
copy link "[URL][DOMAIN_NAME]"
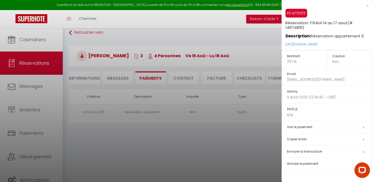
click at [92, 76] on div at bounding box center [186, 91] width 372 height 182
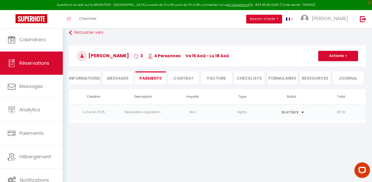
click at [92, 77] on li "Informations" at bounding box center [84, 78] width 31 height 13
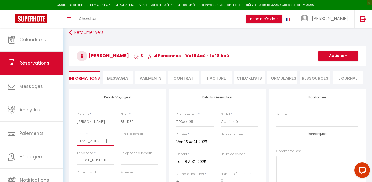
drag, startPoint x: 76, startPoint y: 141, endPoint x: 114, endPoint y: 142, distance: 38.5
click at [114, 142] on div "Email * [EMAIL_ADDRESS][DOMAIN_NAME]" at bounding box center [95, 141] width 44 height 19
click at [96, 142] on input "[EMAIL_ADDRESS][DOMAIN_NAME]" at bounding box center [95, 141] width 37 height 9
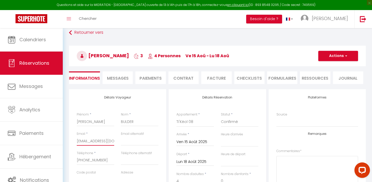
drag, startPoint x: 129, startPoint y: 80, endPoint x: 135, endPoint y: 72, distance: 10.4
